Goal: Find specific page/section: Find specific page/section

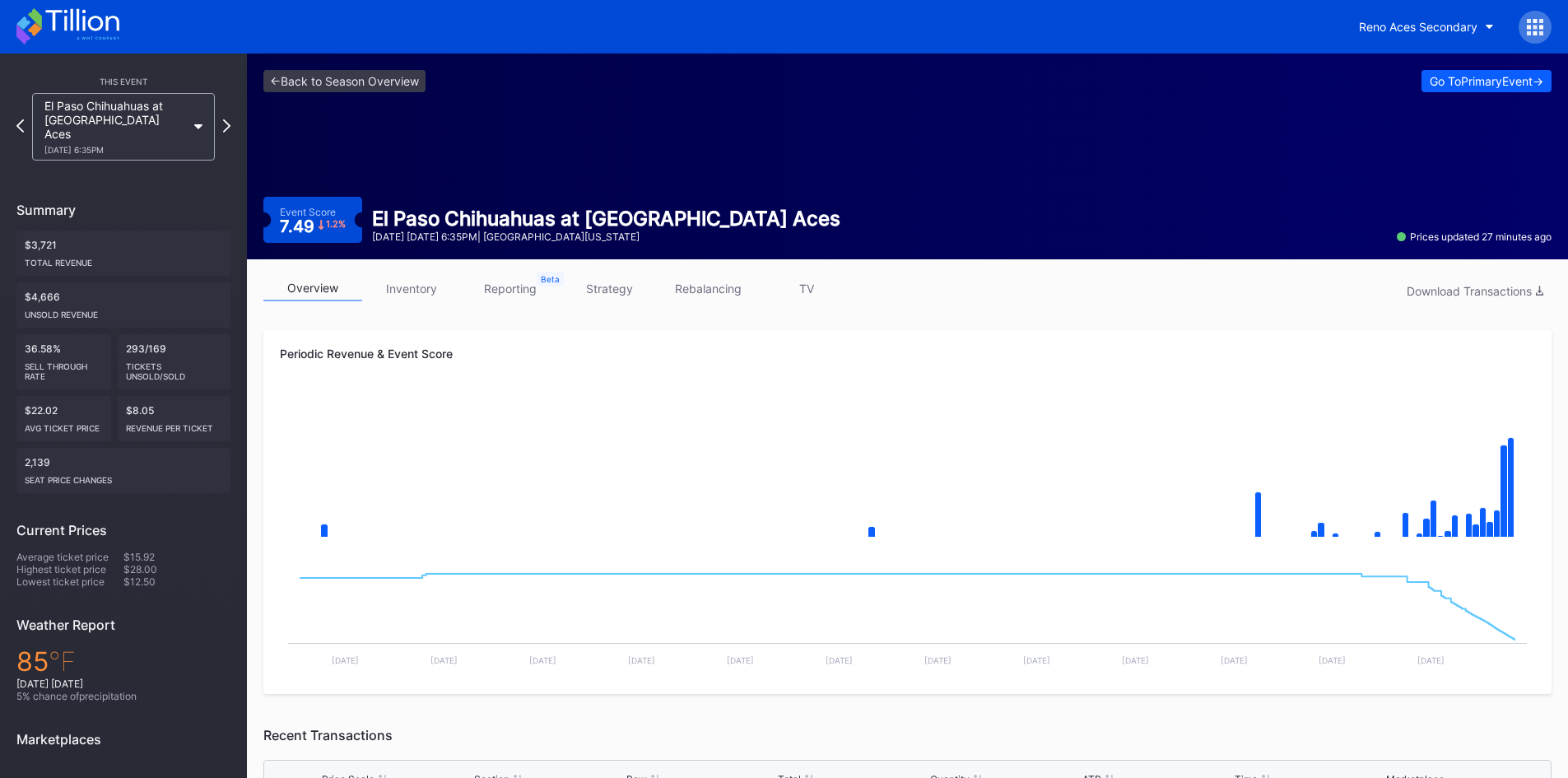
click at [71, 27] on icon at bounding box center [82, 20] width 73 height 22
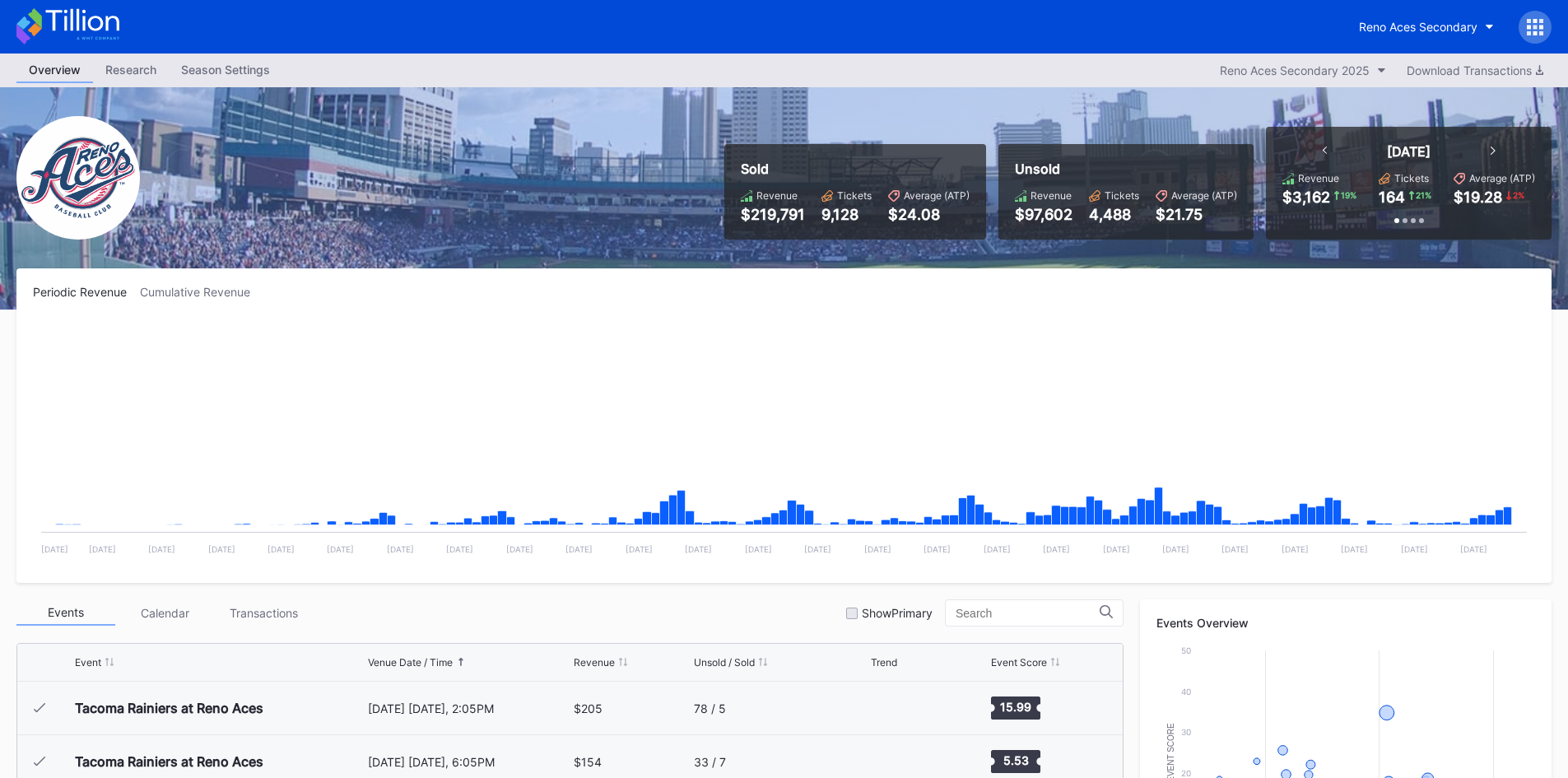
scroll to position [3319, 0]
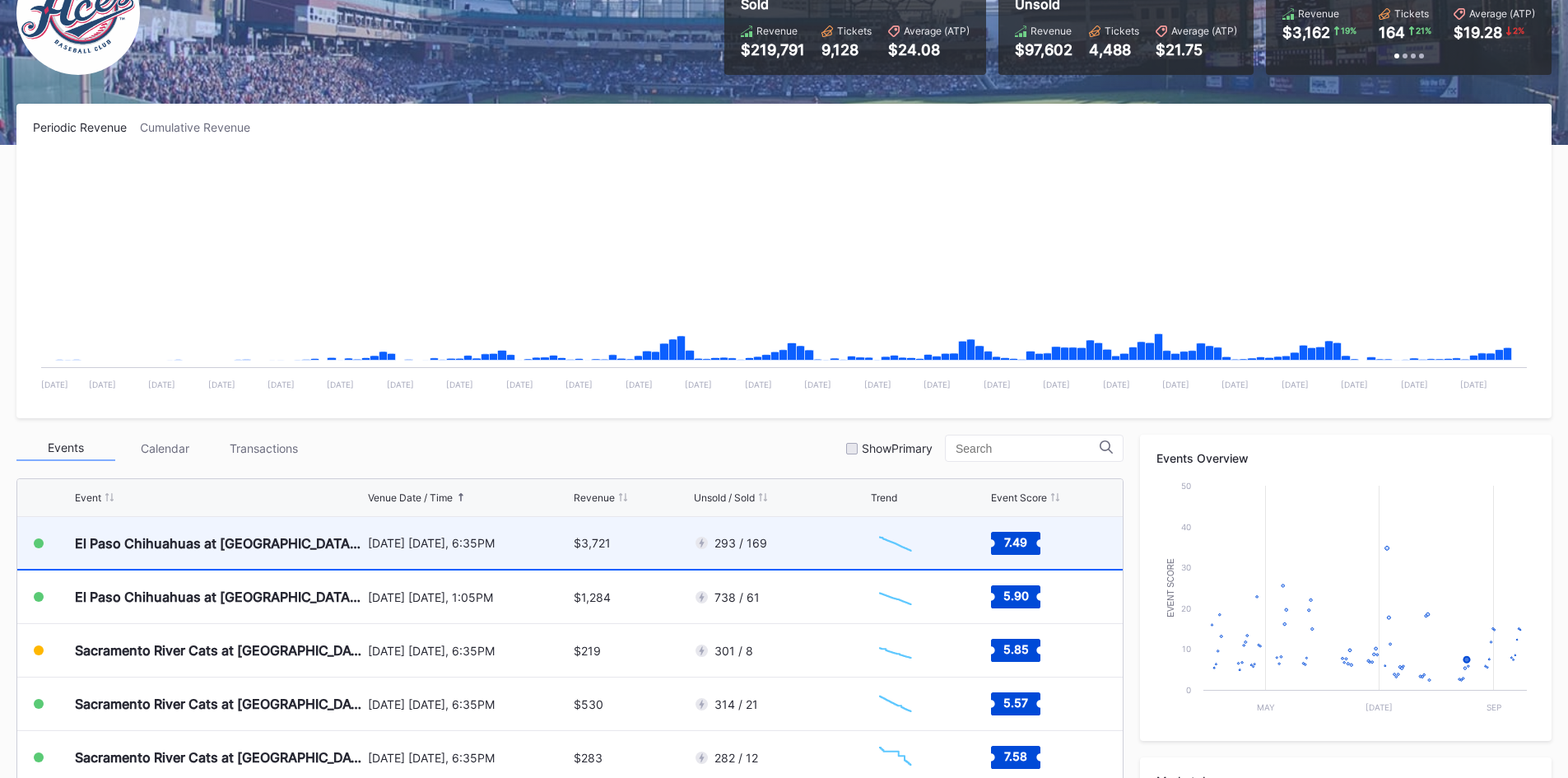
click at [850, 541] on div "293 / 169" at bounding box center [781, 543] width 173 height 51
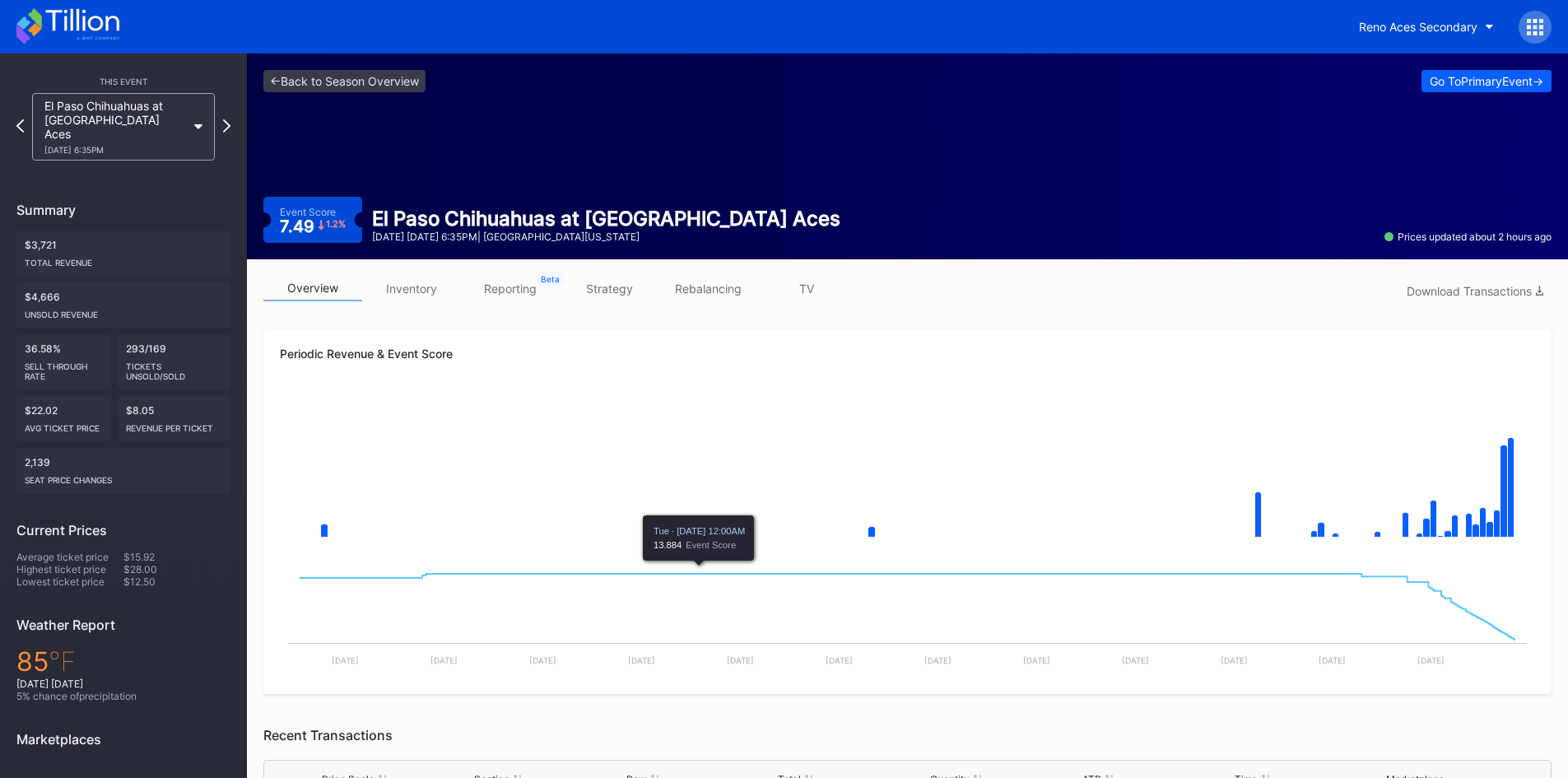
click at [70, 29] on icon at bounding box center [68, 27] width 103 height 36
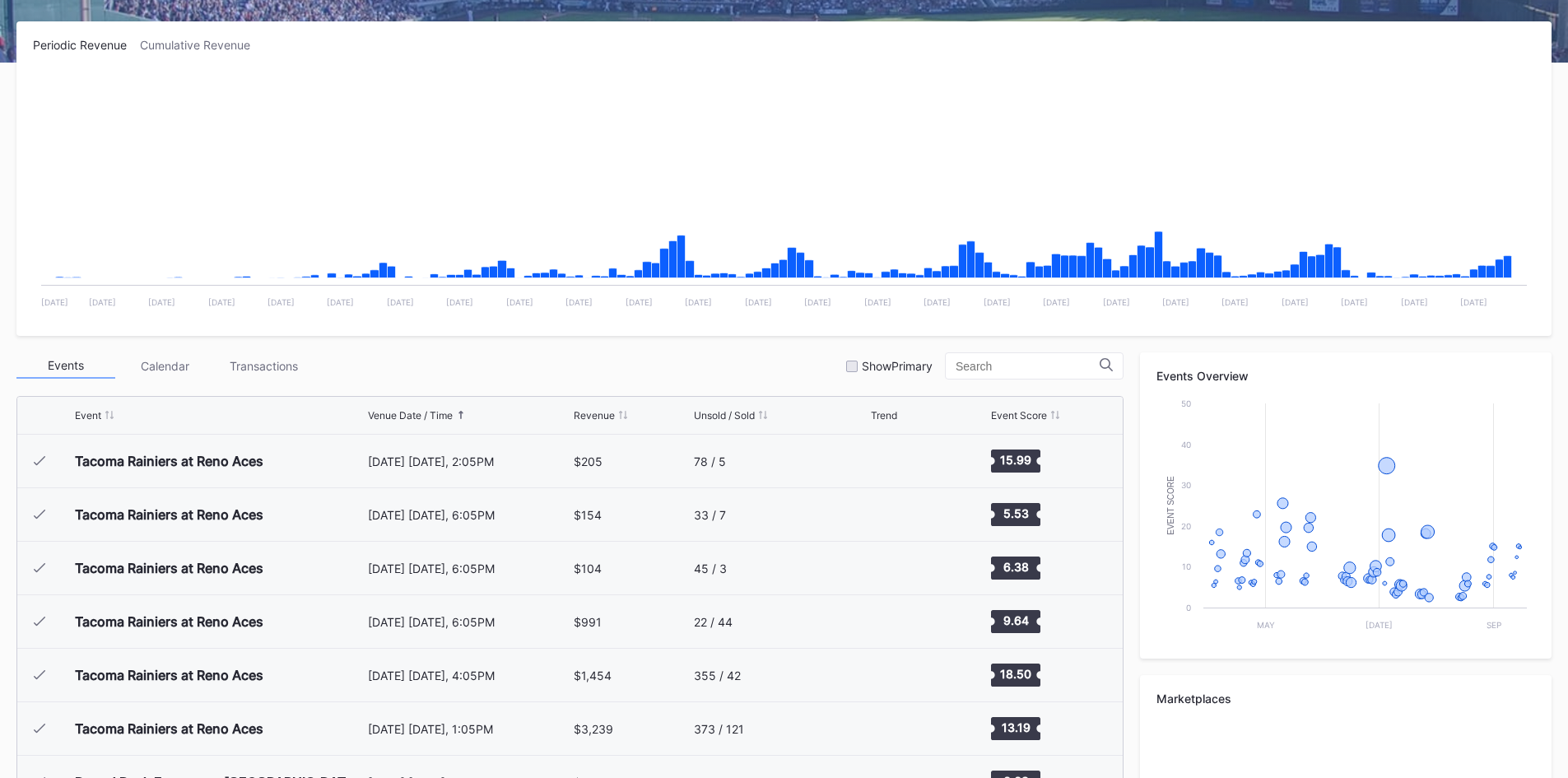
scroll to position [3319, 0]
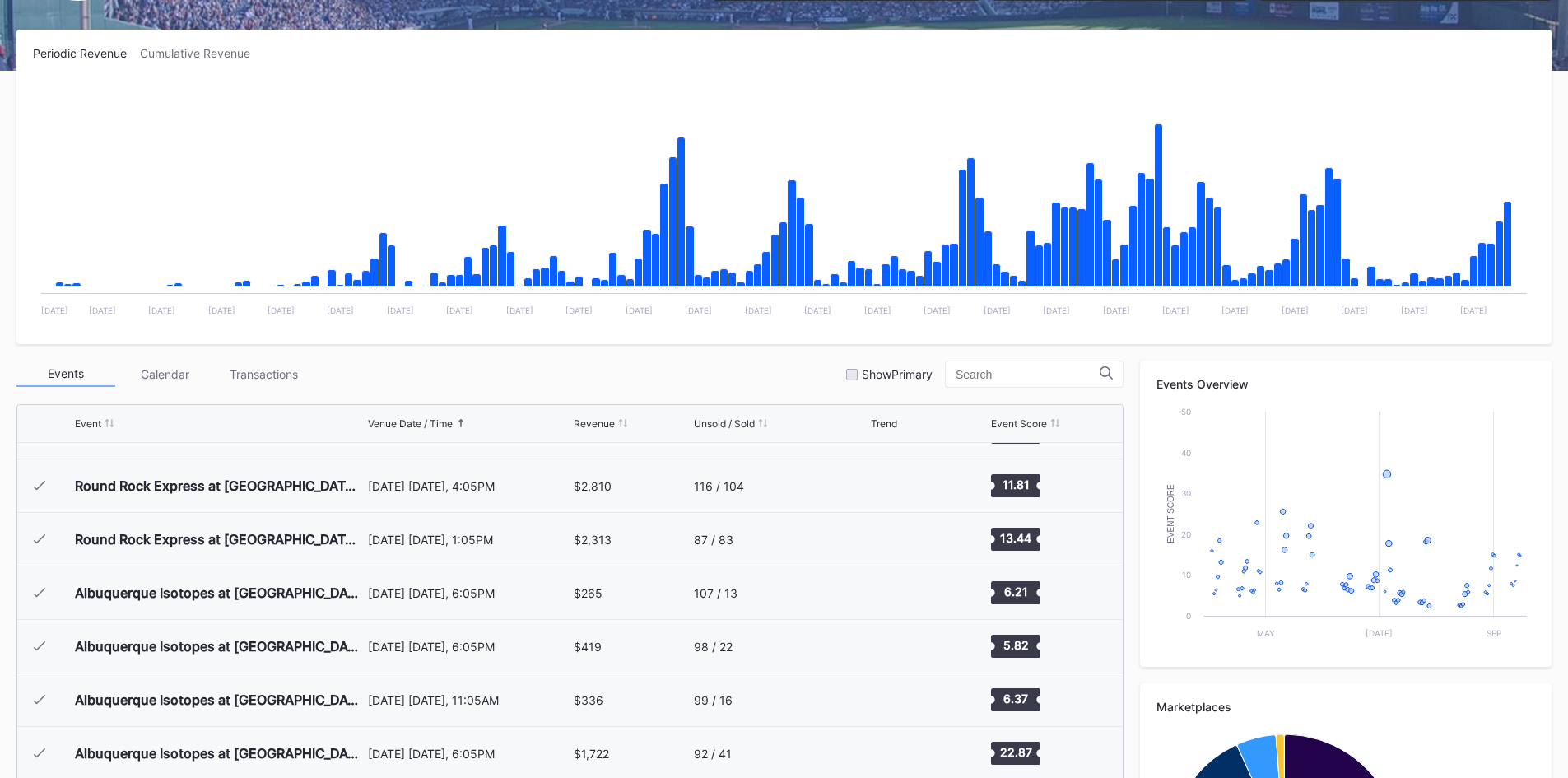
scroll to position [3319, 0]
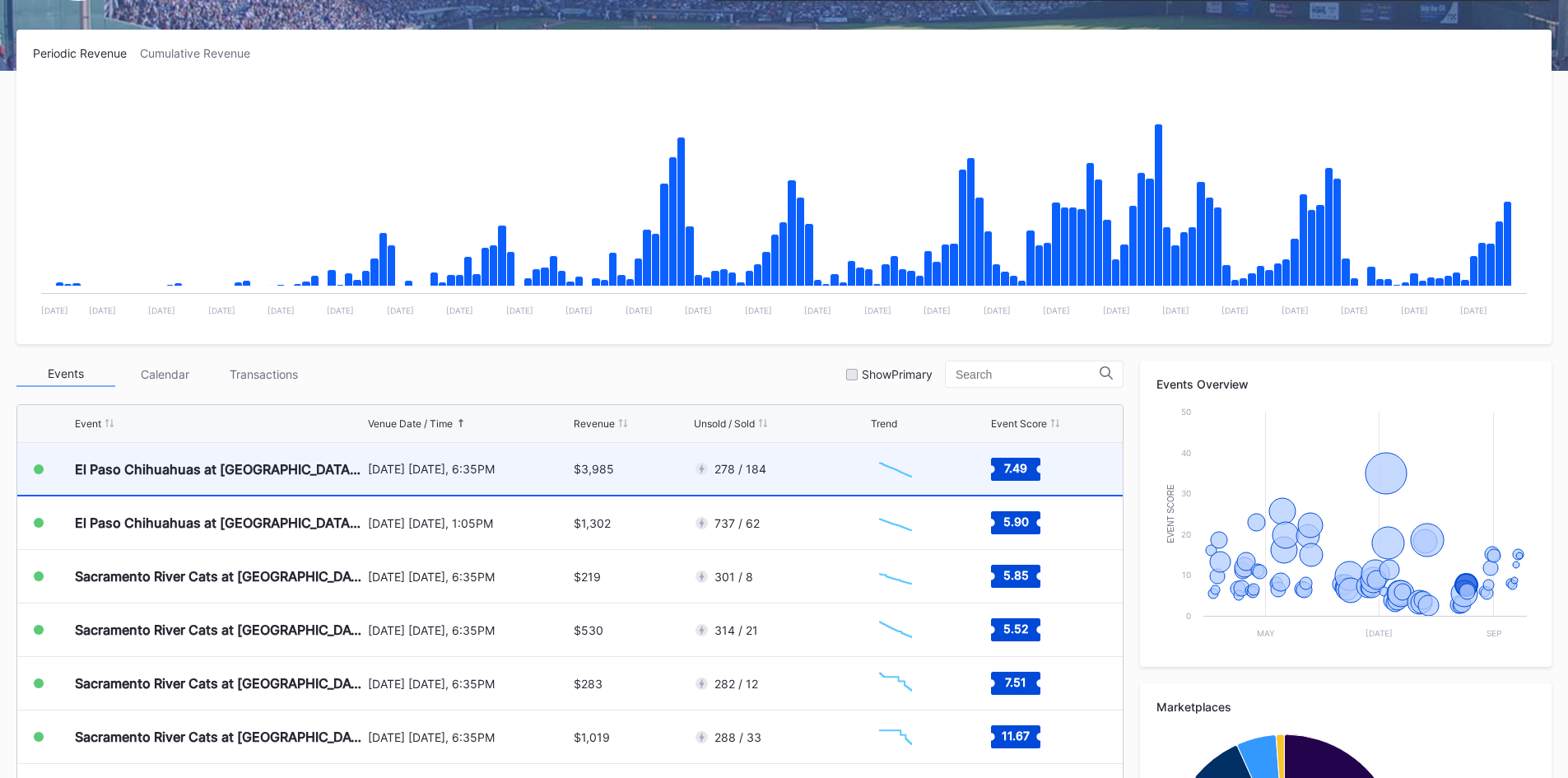
click at [771, 477] on div "278 / 184" at bounding box center [781, 469] width 173 height 51
